Goal: Complete application form

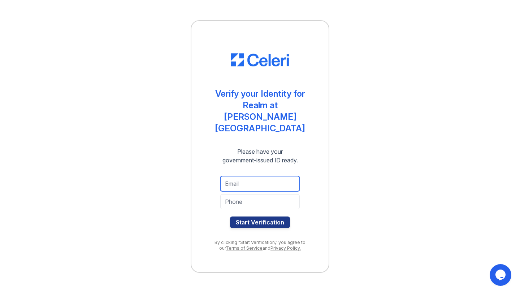
click at [232, 176] on input "email" at bounding box center [259, 183] width 79 height 15
type input "[EMAIL_ADDRESS][DOMAIN_NAME]"
click at [260, 194] on input "tel" at bounding box center [259, 201] width 79 height 15
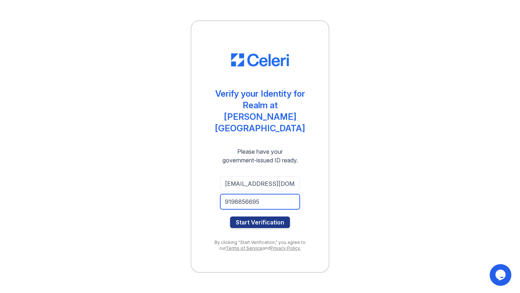
type input "9198856695"
click at [317, 231] on div "Verify your Identity for Realm at [PERSON_NAME][GEOGRAPHIC_DATA] Please have yo…" at bounding box center [260, 146] width 139 height 253
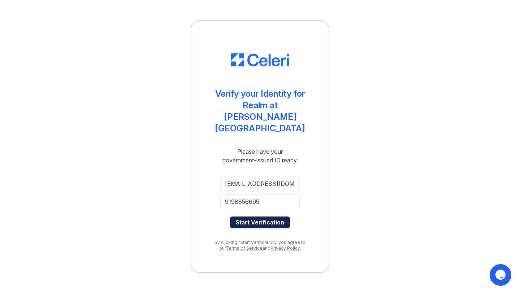
click at [266, 217] on button "Start Verification" at bounding box center [260, 223] width 60 height 12
